Goal: Task Accomplishment & Management: Use online tool/utility

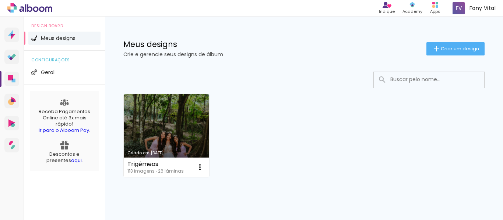
click at [164, 119] on link "Criado em [DATE]" at bounding box center [166, 135] width 85 height 83
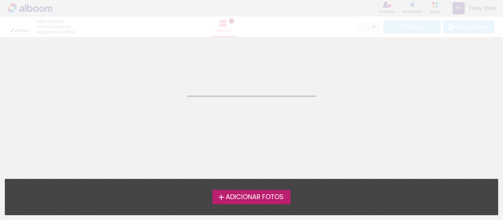
click at [258, 196] on span "Adicionar Fotos" at bounding box center [255, 197] width 58 height 7
click at [0, 0] on input "file" at bounding box center [0, 0] width 0 height 0
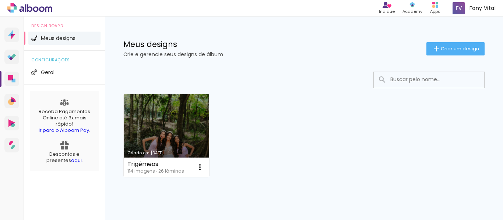
click at [173, 106] on link "Criado em 28/08/25" at bounding box center [166, 135] width 85 height 83
click at [144, 107] on link "Criado em [DATE]" at bounding box center [166, 135] width 85 height 83
